Goal: Information Seeking & Learning: Learn about a topic

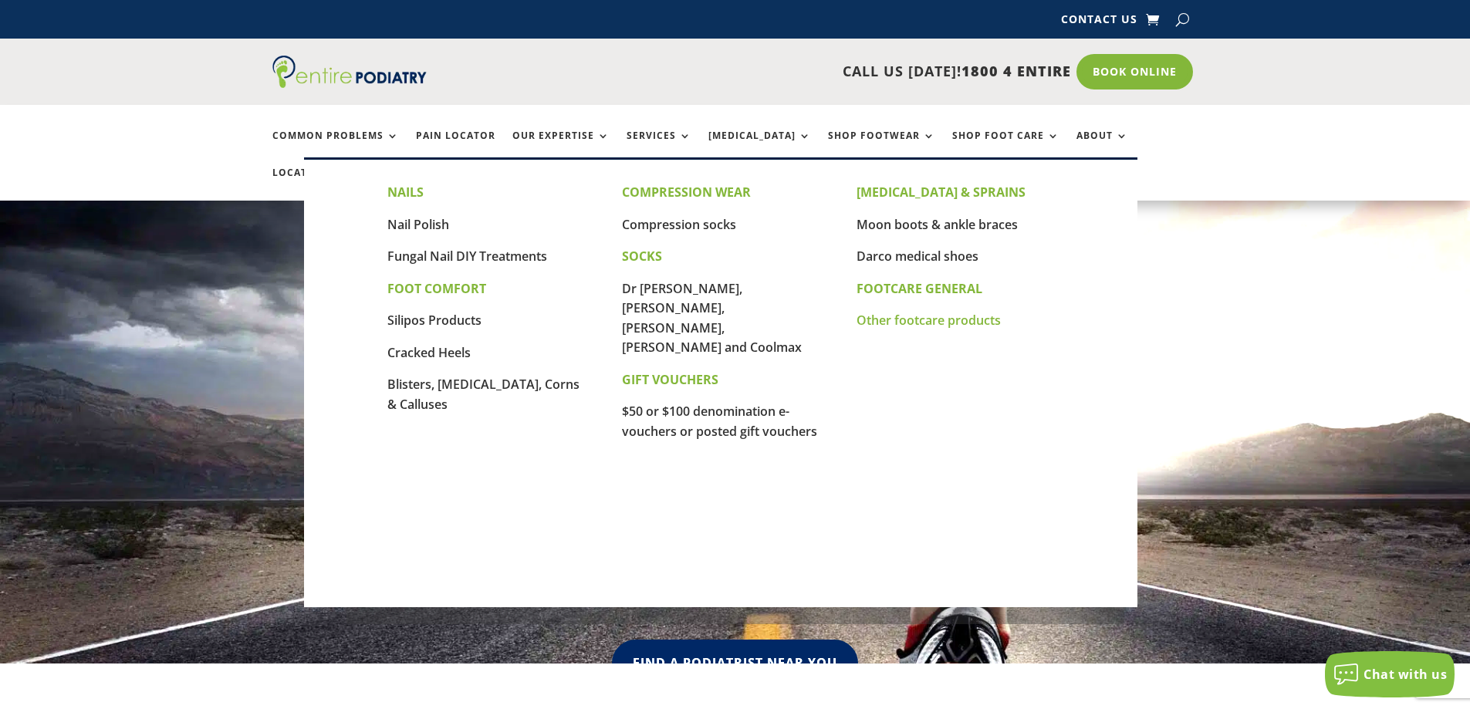
click at [905, 319] on link "Other footcare products" at bounding box center [928, 320] width 144 height 17
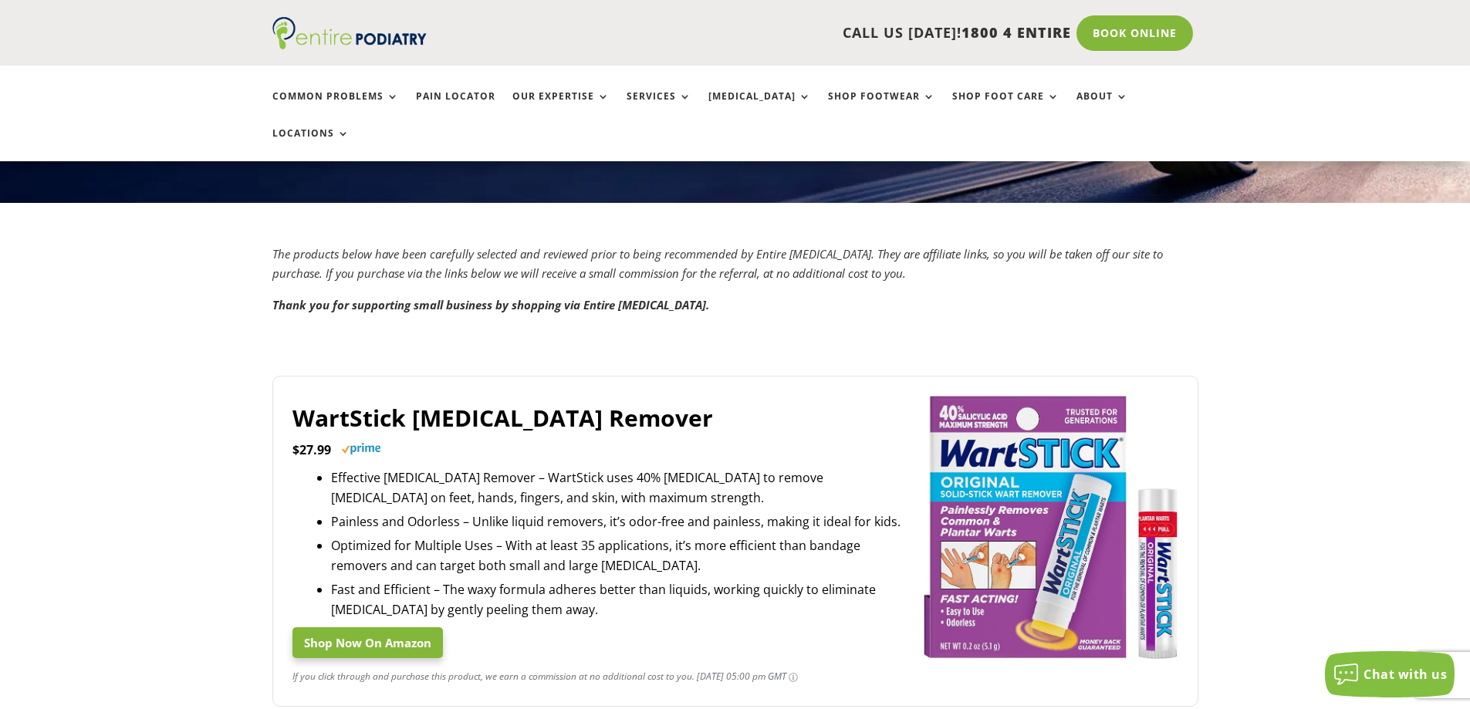
scroll to position [247, 0]
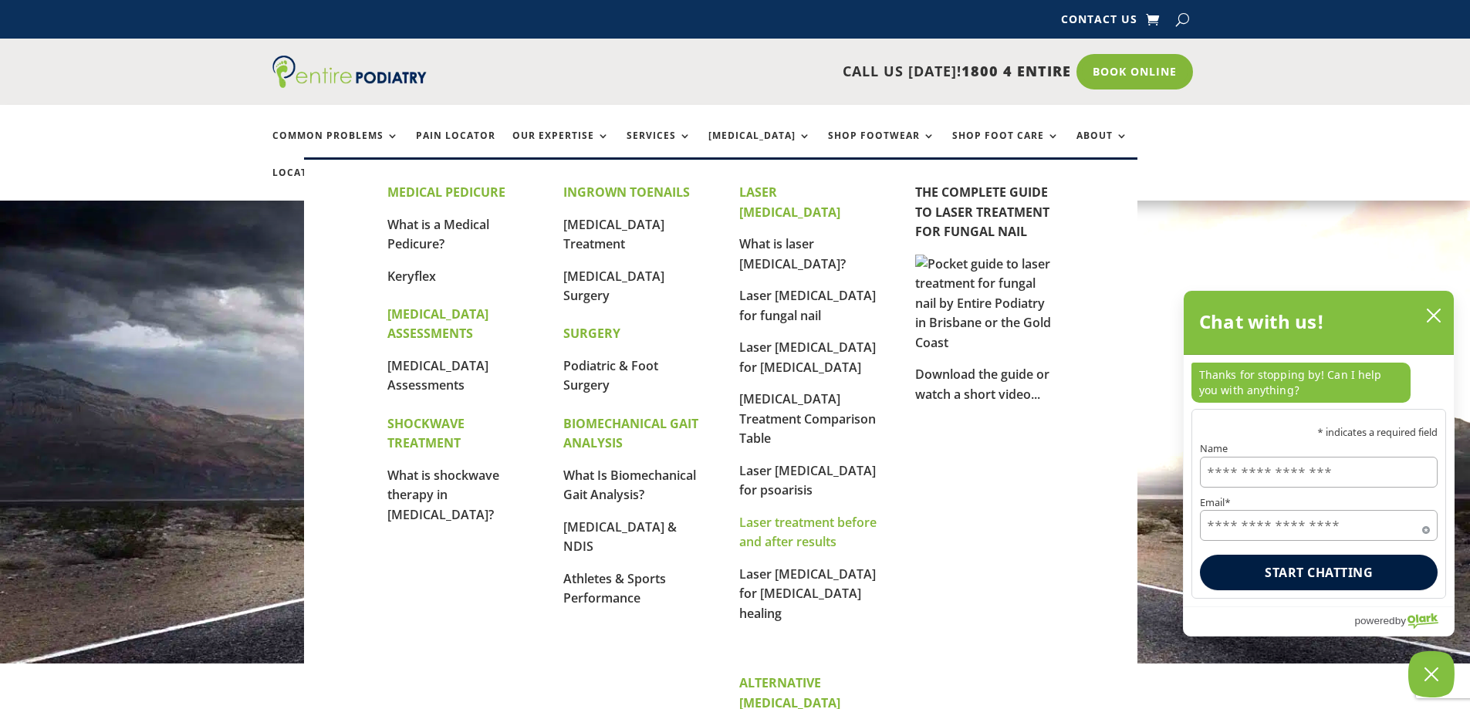
click at [765, 514] on link "Laser treatment before and after results" at bounding box center [807, 532] width 137 height 37
